Goal: Task Accomplishment & Management: Use online tool/utility

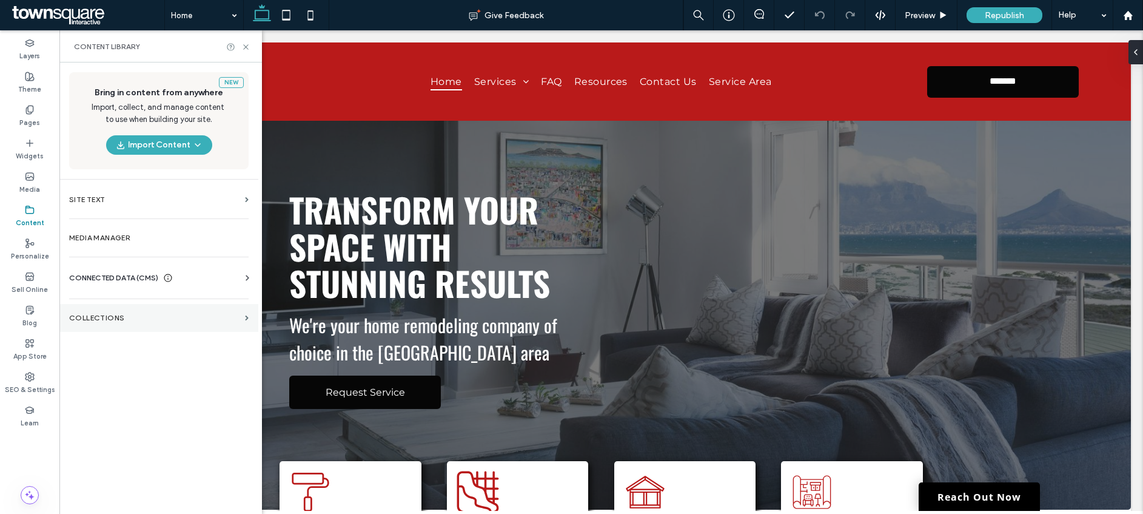
click at [89, 320] on label "Collections" at bounding box center [154, 318] width 171 height 8
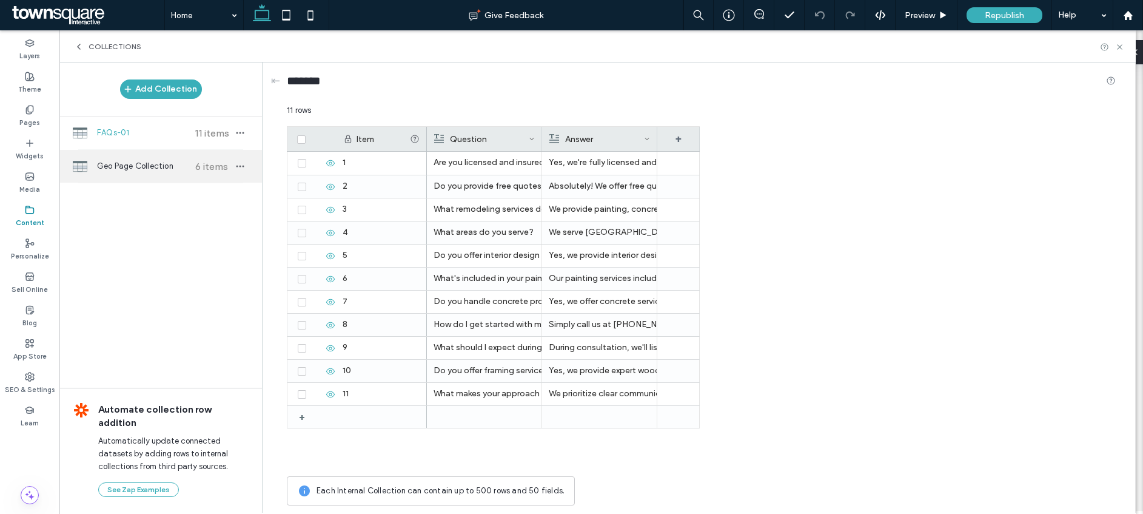
click at [158, 169] on span "Geo Page Collection" at bounding box center [142, 166] width 90 height 12
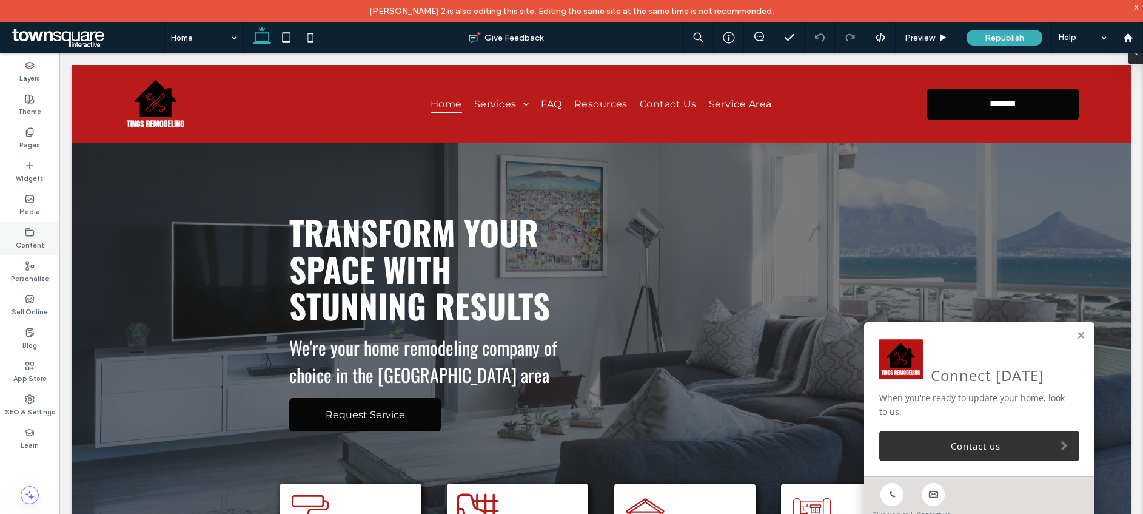
click at [21, 237] on label "Content" at bounding box center [30, 243] width 29 height 13
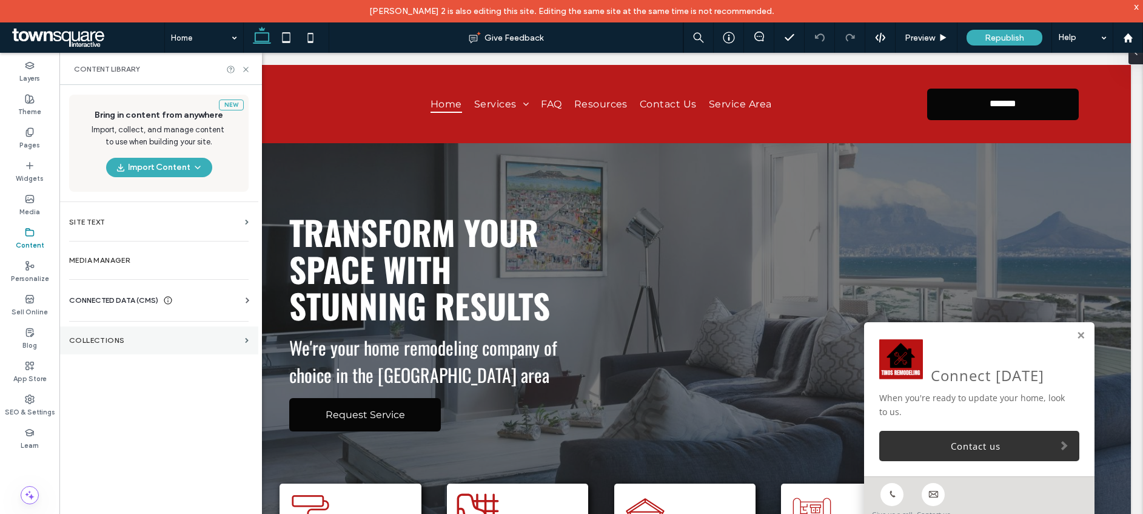
click at [110, 334] on section "Collections" at bounding box center [158, 340] width 199 height 28
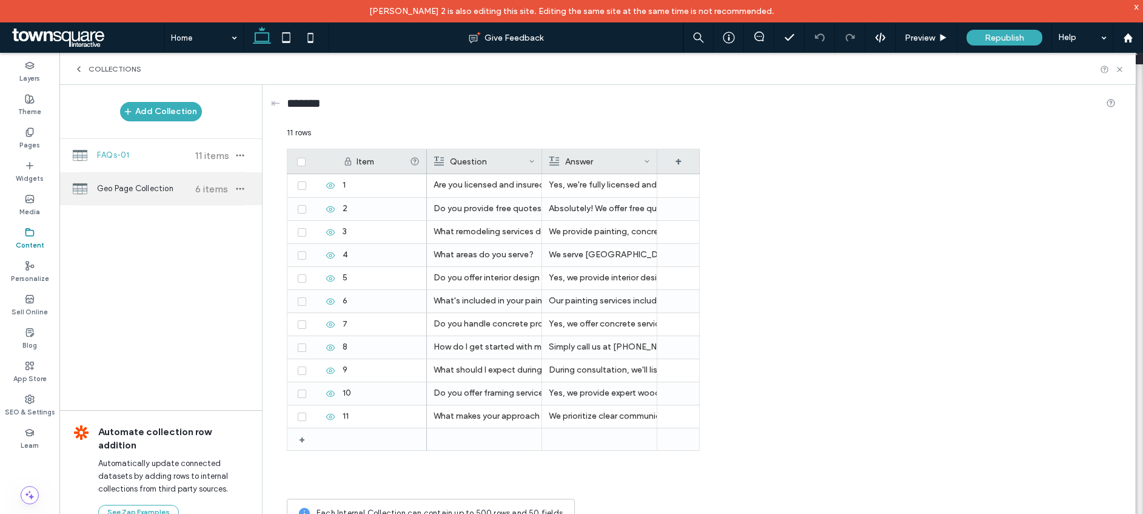
click at [146, 187] on span "Geo Page Collection" at bounding box center [142, 189] width 90 height 12
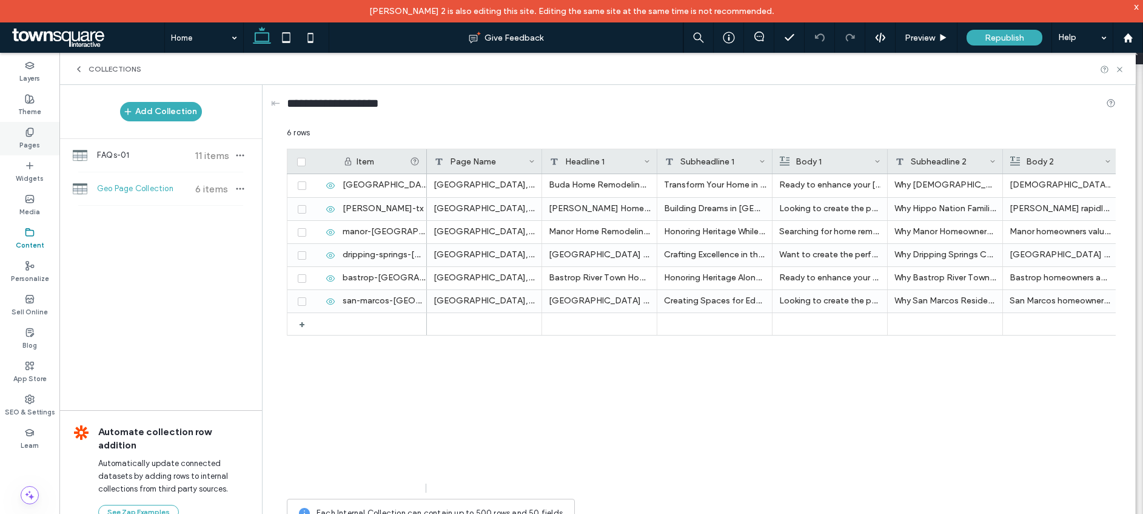
click at [38, 139] on label "Pages" at bounding box center [29, 143] width 21 height 13
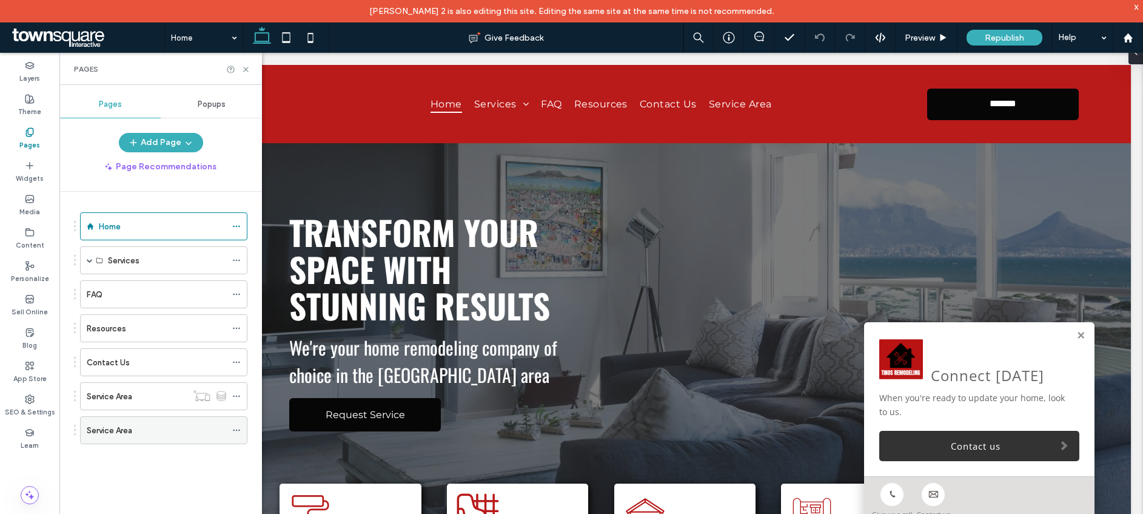
click at [175, 436] on div "Service Area" at bounding box center [156, 430] width 139 height 13
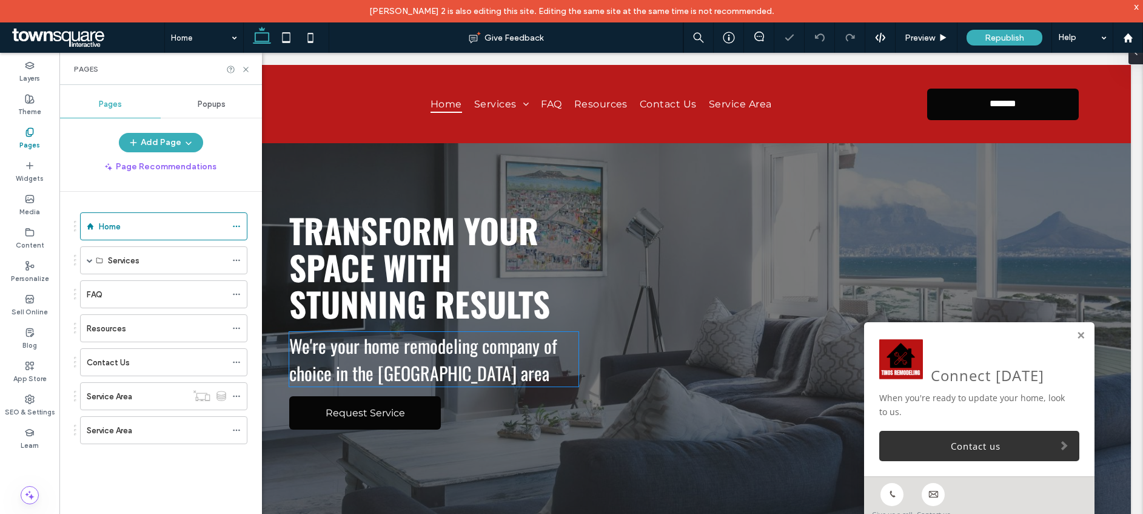
scroll to position [2, 0]
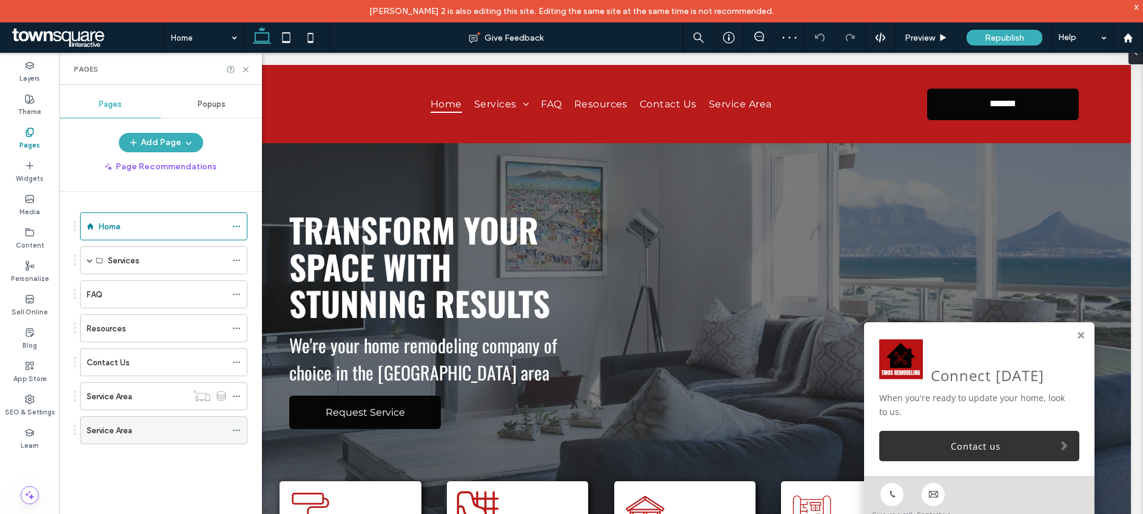
click at [145, 435] on div "Service Area" at bounding box center [156, 430] width 139 height 13
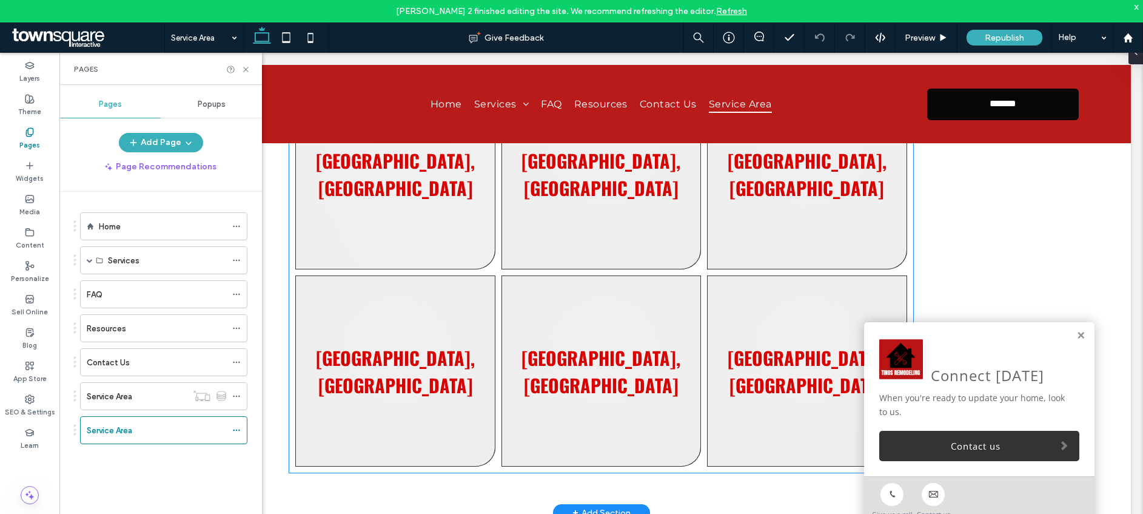
scroll to position [130, 0]
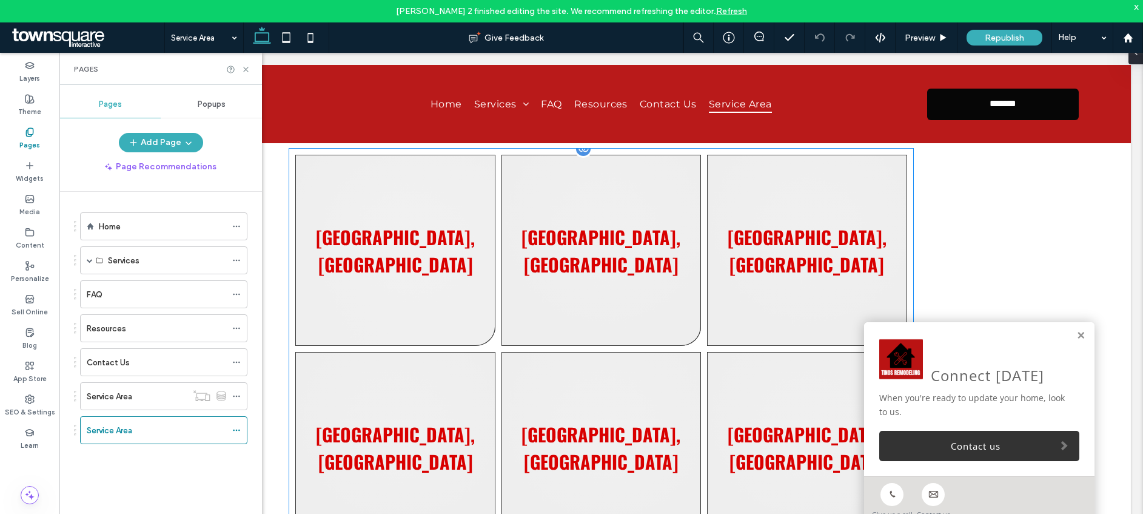
click at [437, 277] on link at bounding box center [395, 250] width 200 height 191
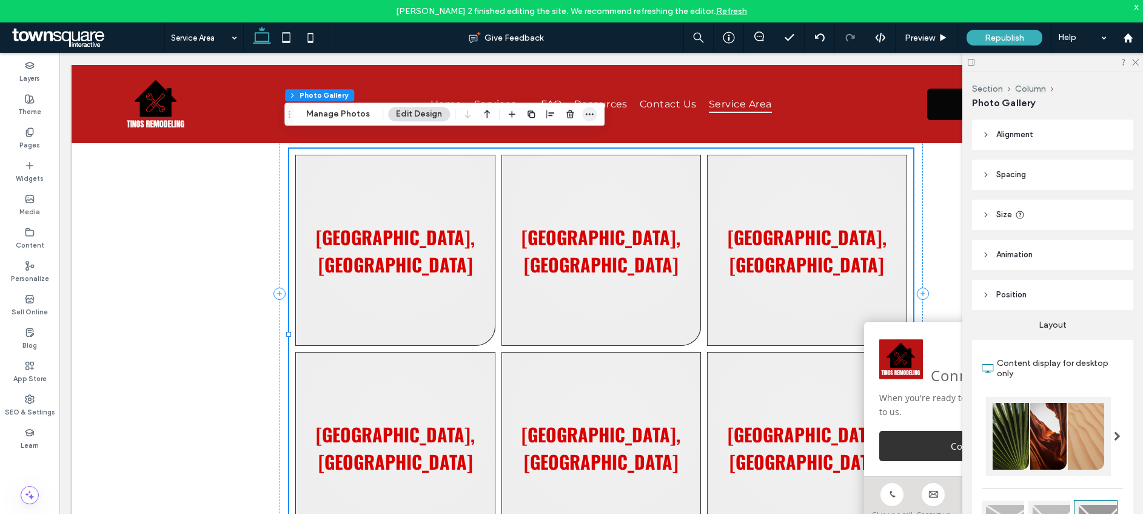
click at [582, 110] on span "button" at bounding box center [589, 114] width 15 height 15
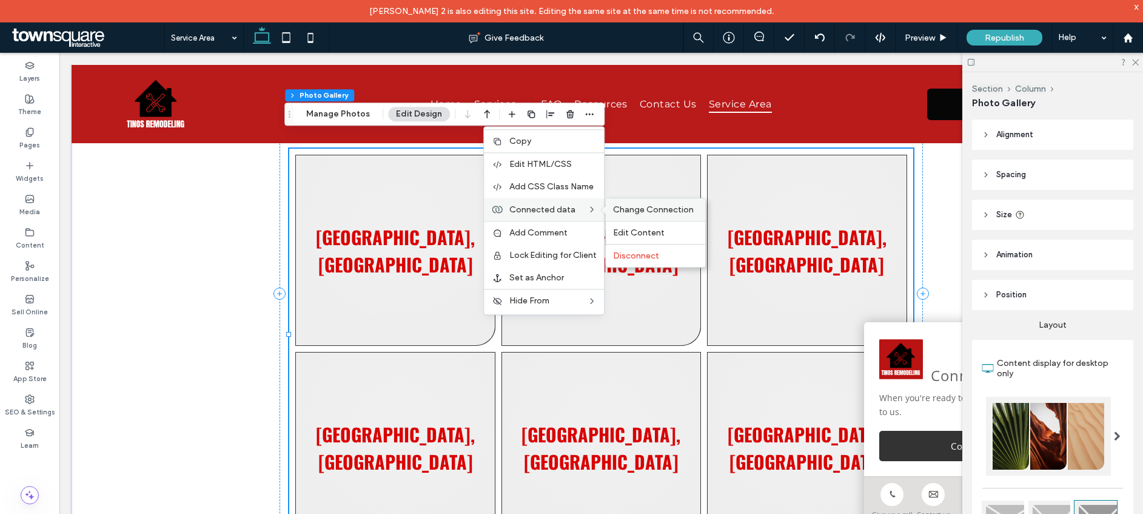
click at [629, 211] on span "Change Connection" at bounding box center [653, 209] width 81 height 10
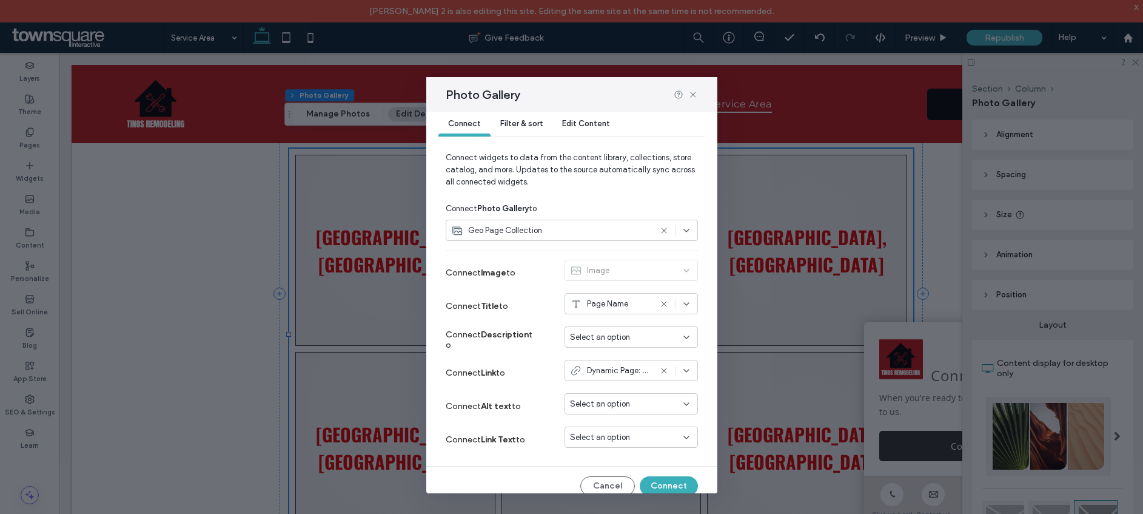
scroll to position [27, 0]
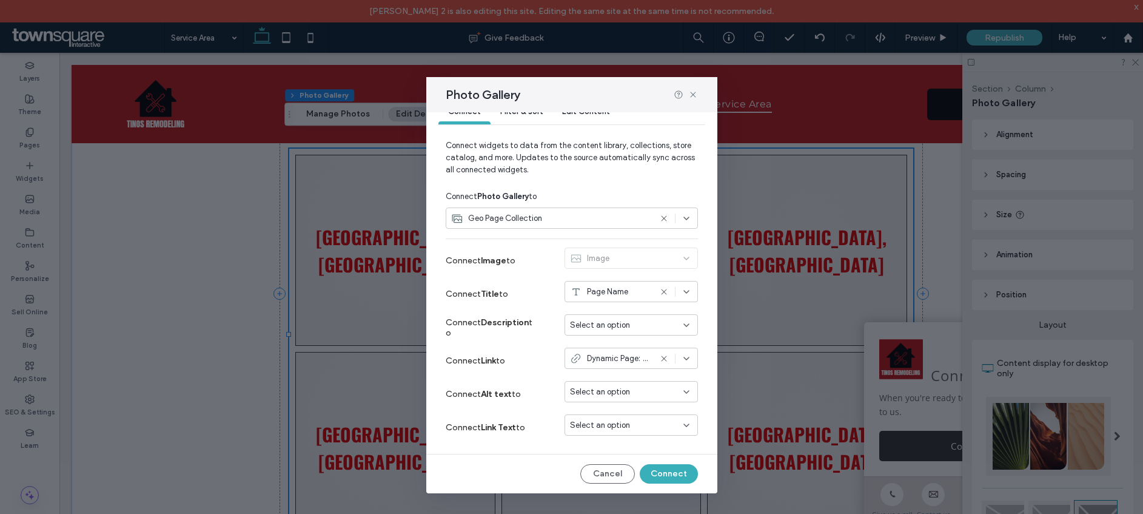
click at [682, 415] on div "Select an option" at bounding box center [631, 424] width 133 height 21
click at [693, 93] on icon at bounding box center [693, 95] width 10 height 10
